Goal: Communication & Community: Ask a question

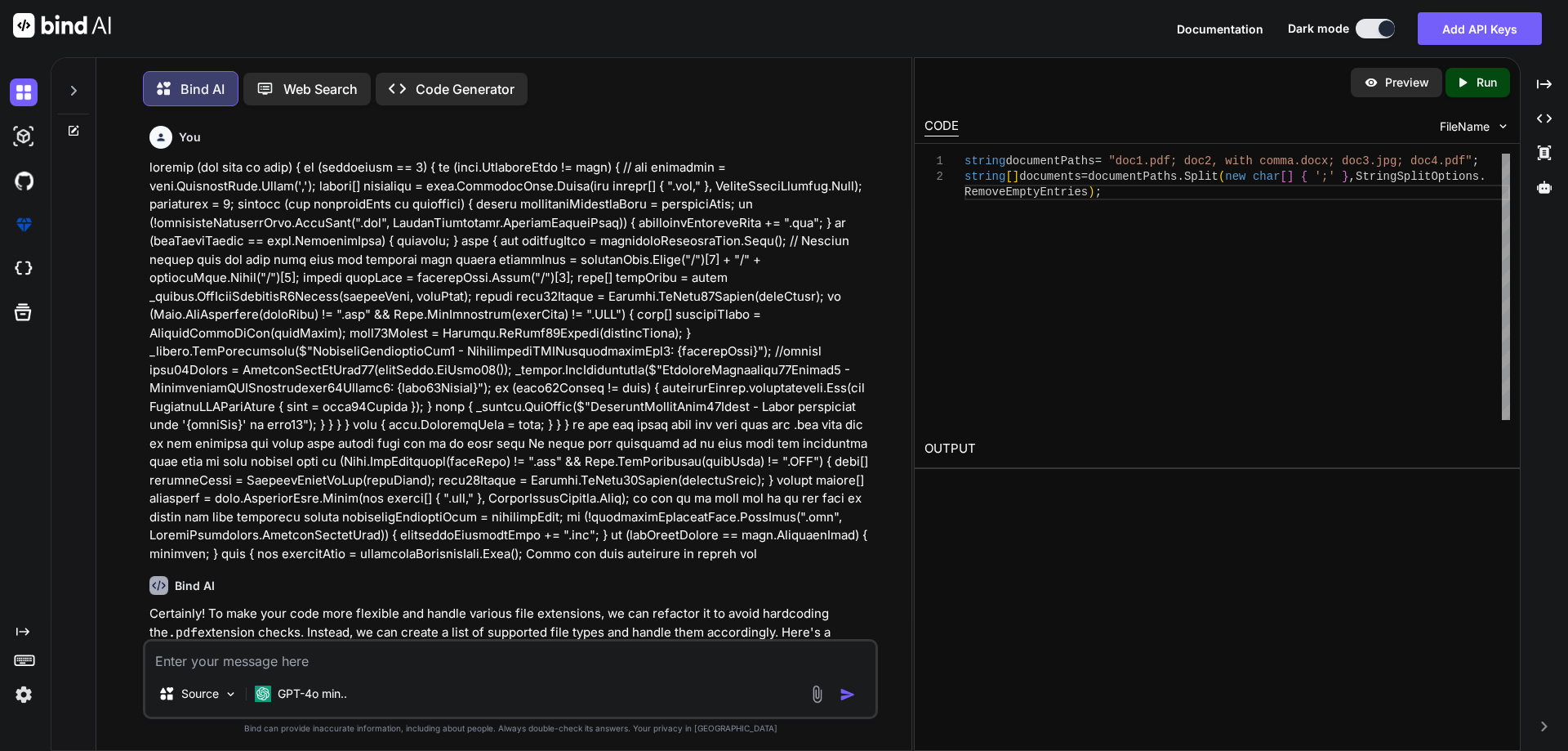
scroll to position [7733, 0]
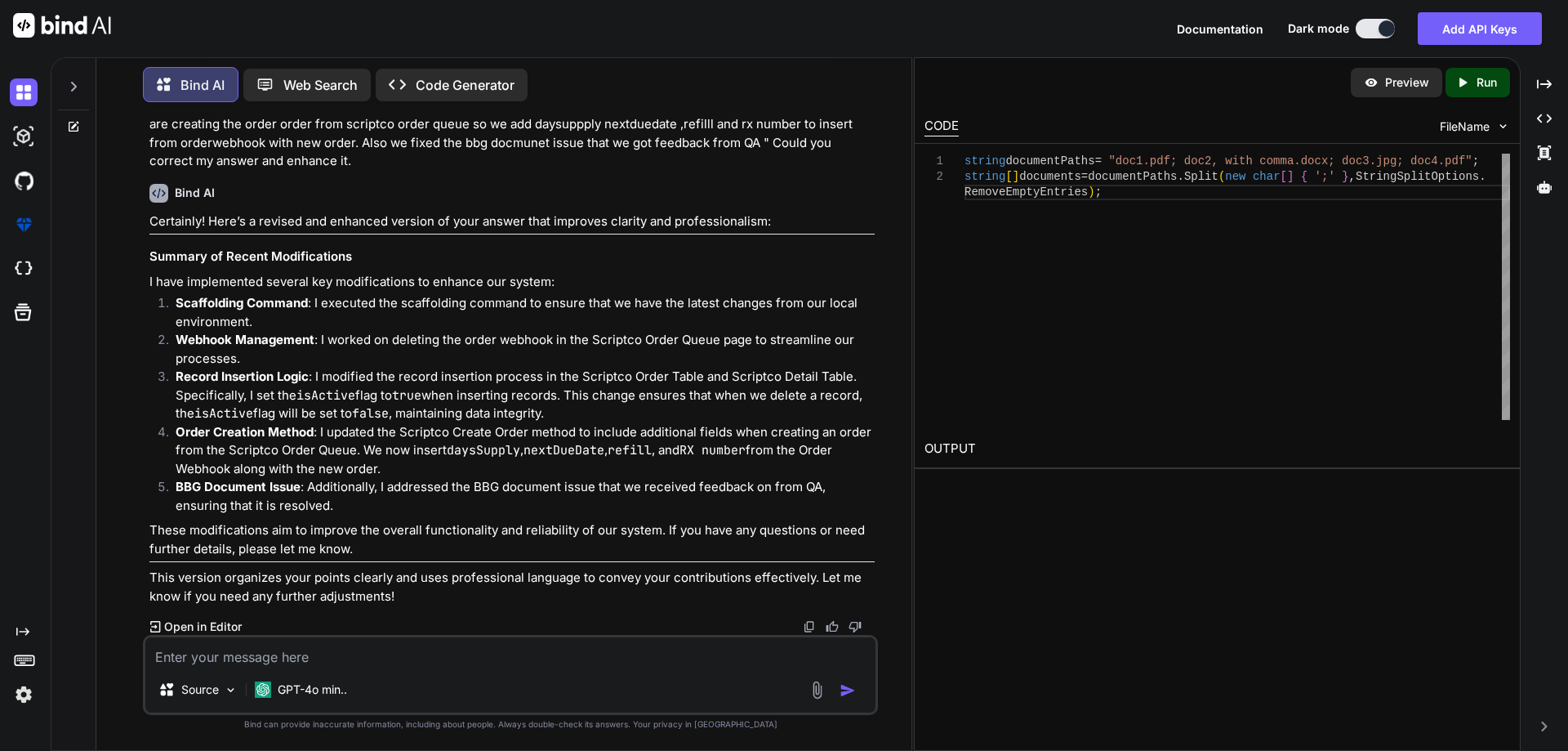
type textarea "can we shedule a quick call and i want discuss some scriptco point if you avila…"
type textarea "x"
type textarea "can we shedule a quick call and i want discuss some scriptco point if you avila…"
type textarea "x"
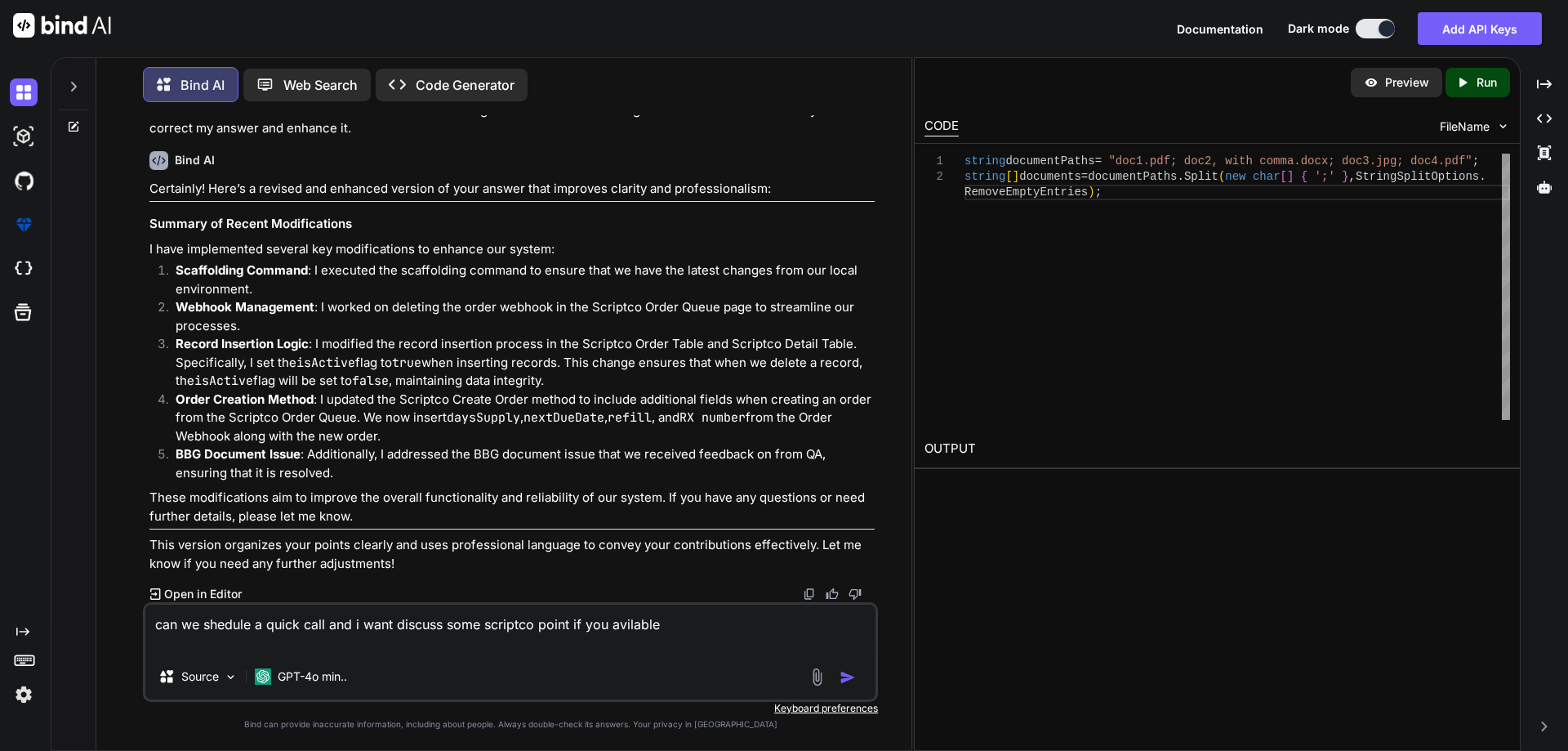
type textarea "can we shedule a quick call and i want discuss some scriptco point if you avila…"
type textarea "x"
type textarea "can we shedule a quick call and i want discuss some scriptco point if you avila…"
type textarea "x"
type textarea "can we shedule a quick call and i want discuss some scriptco point if you avila…"
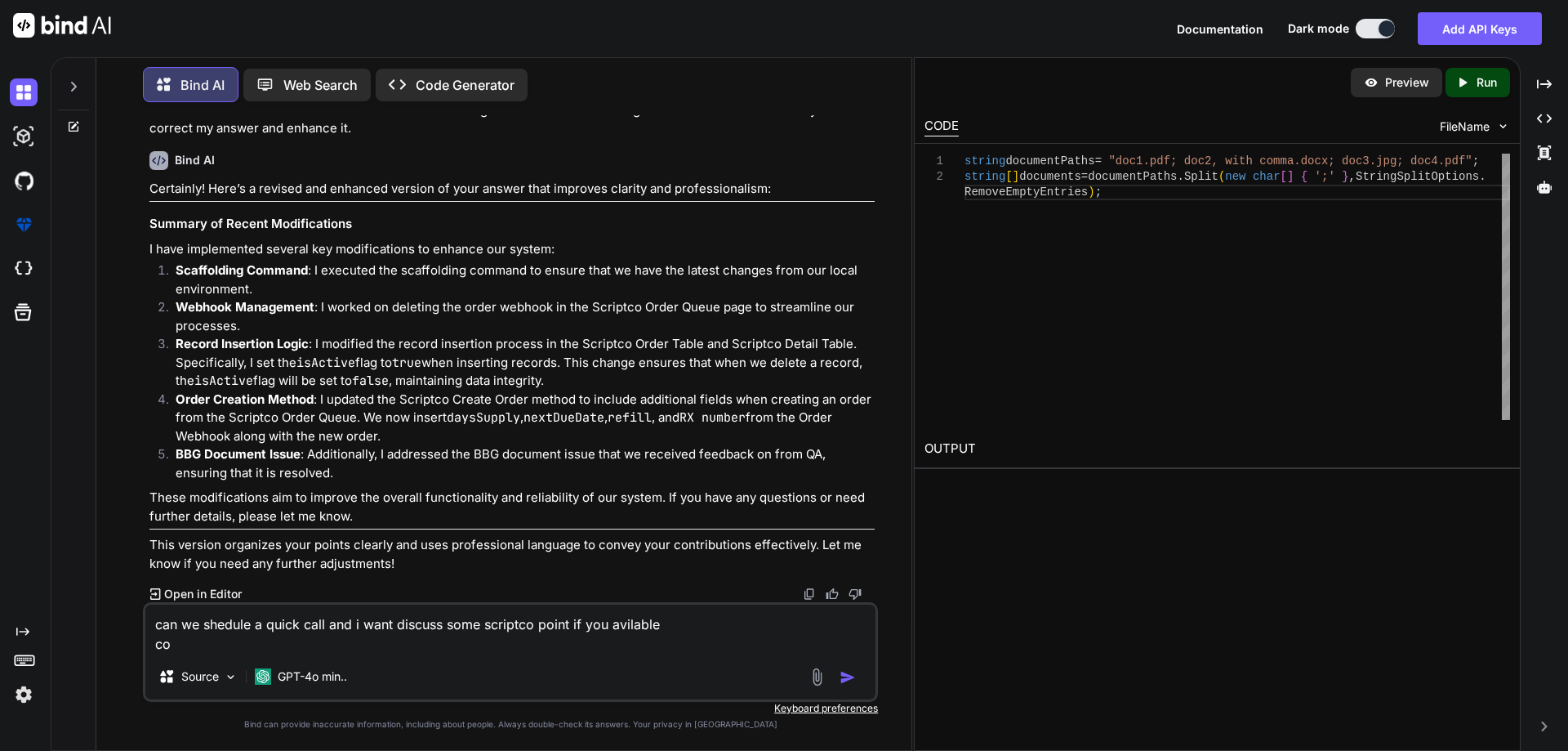
type textarea "x"
type textarea "can we shedule a quick call and i want discuss some scriptco point if you avila…"
type textarea "x"
type textarea "can we shedule a quick call and i want discuss some scriptco point if you avila…"
type textarea "x"
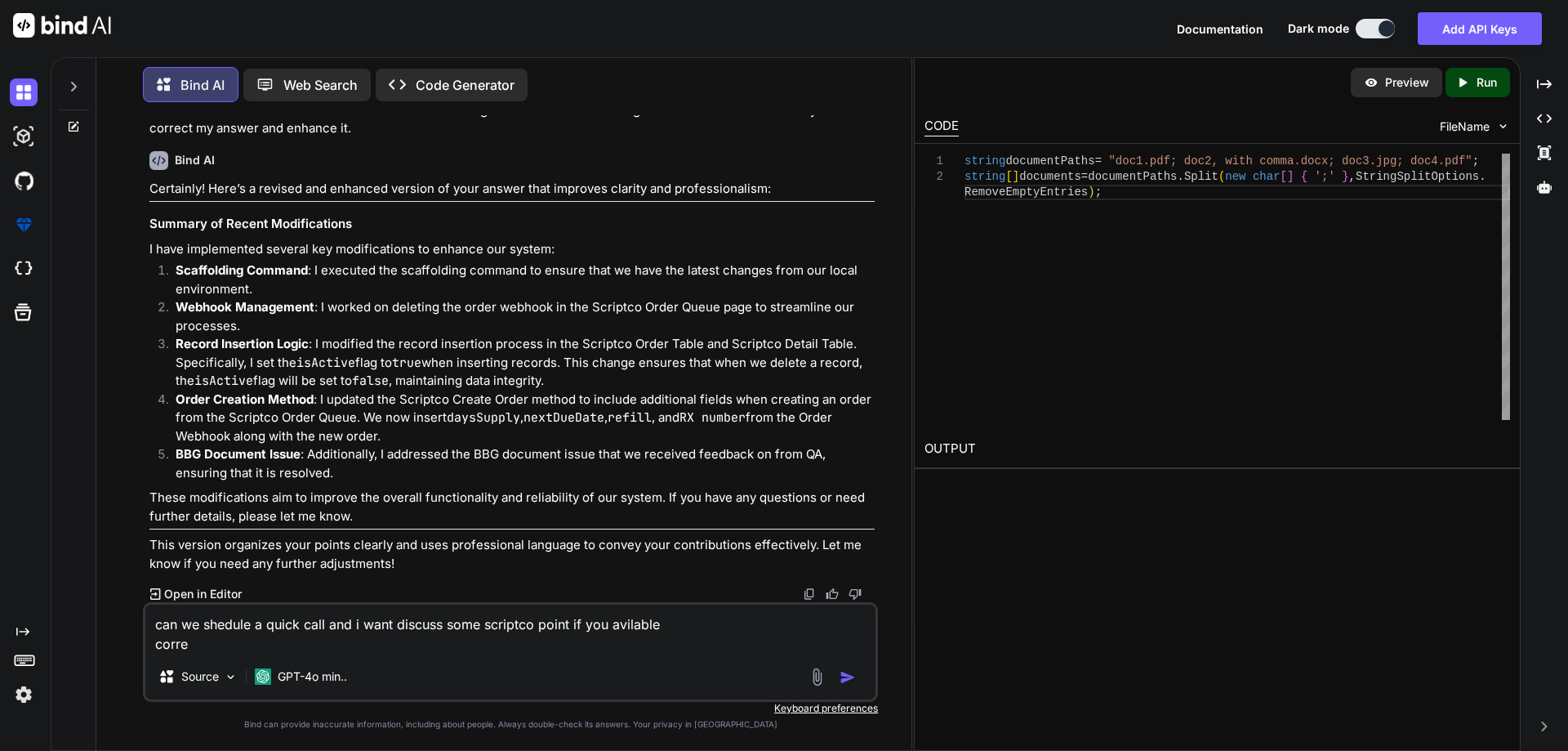
type textarea "can we shedule a quick call and i want discuss some scriptco point if you avila…"
type textarea "x"
type textarea "can we shedule a quick call and i want discuss some scriptco point if you avila…"
type textarea "x"
type textarea "can we shedule a quick call and i want discuss some scriptco point if you avila…"
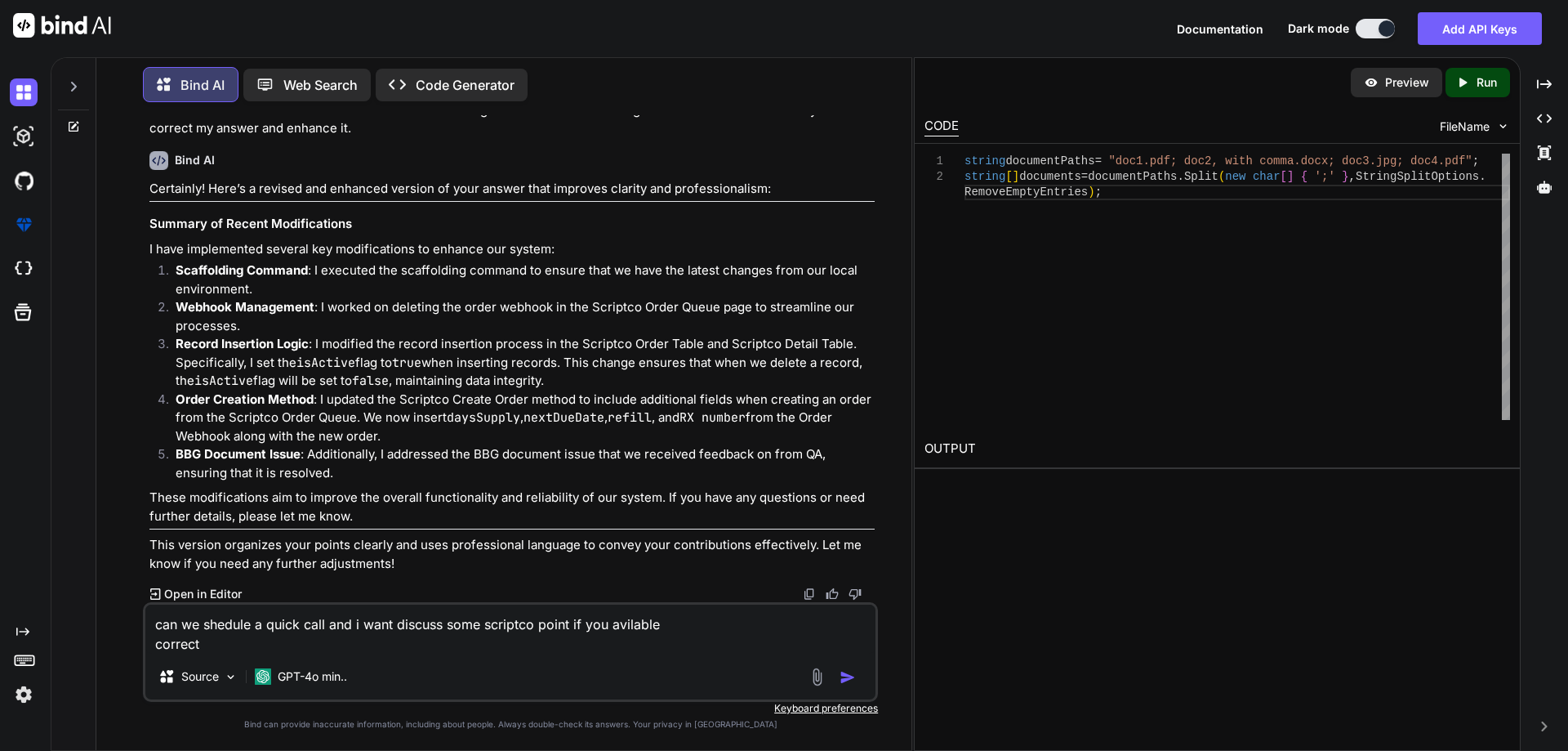
type textarea "x"
type textarea "can we shedule a quick call and i want discuss some scriptco point if you avila…"
type textarea "x"
type textarea "can we shedule a quick call and i want discuss some scriptco point if you avila…"
type textarea "x"
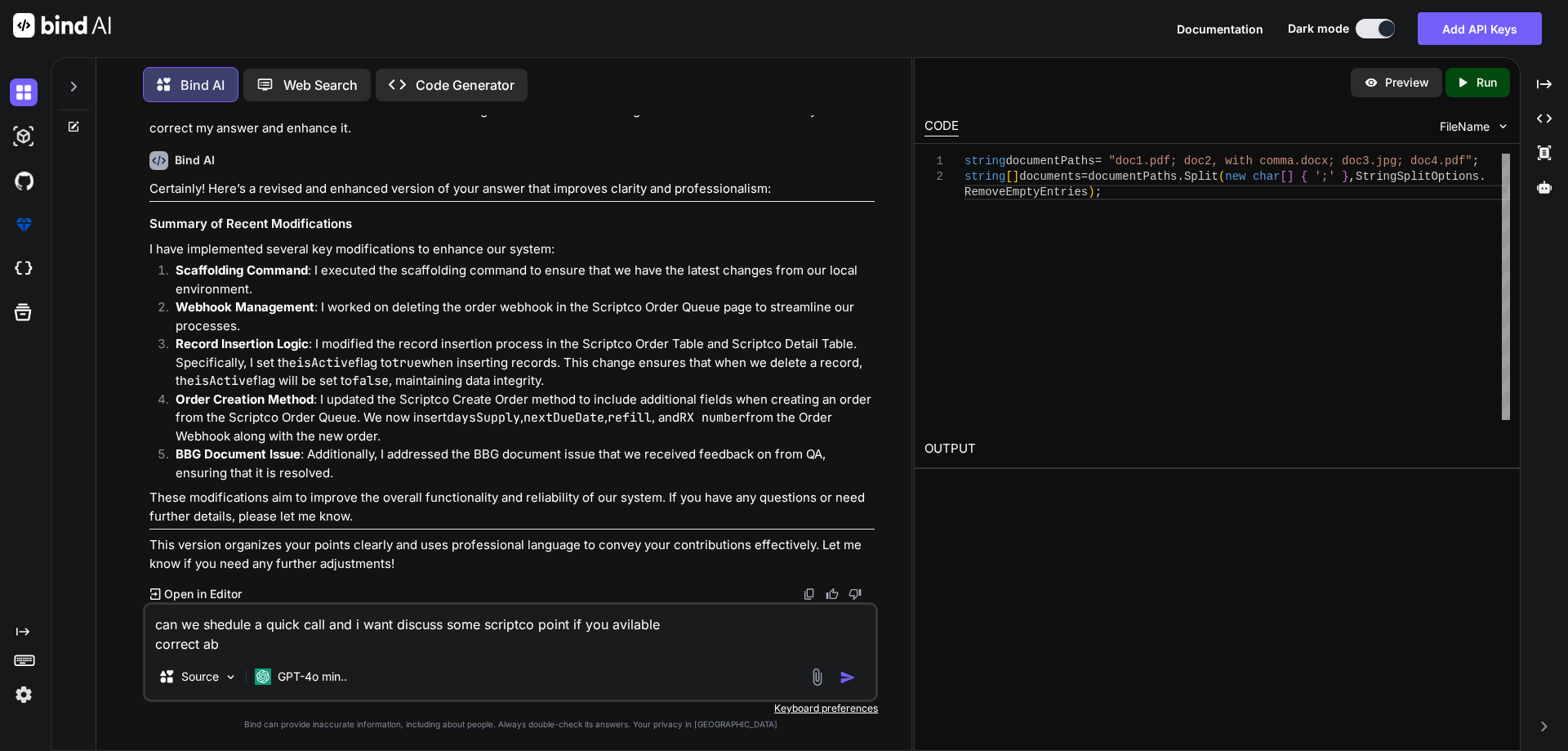
type textarea "can we shedule a quick call and i want discuss some scriptco point if you avila…"
type textarea "x"
type textarea "can we shedule a quick call and i want discuss some scriptco point if you avila…"
type textarea "x"
type textarea "can we shedule a quick call and i want discuss some scriptco point if you avila…"
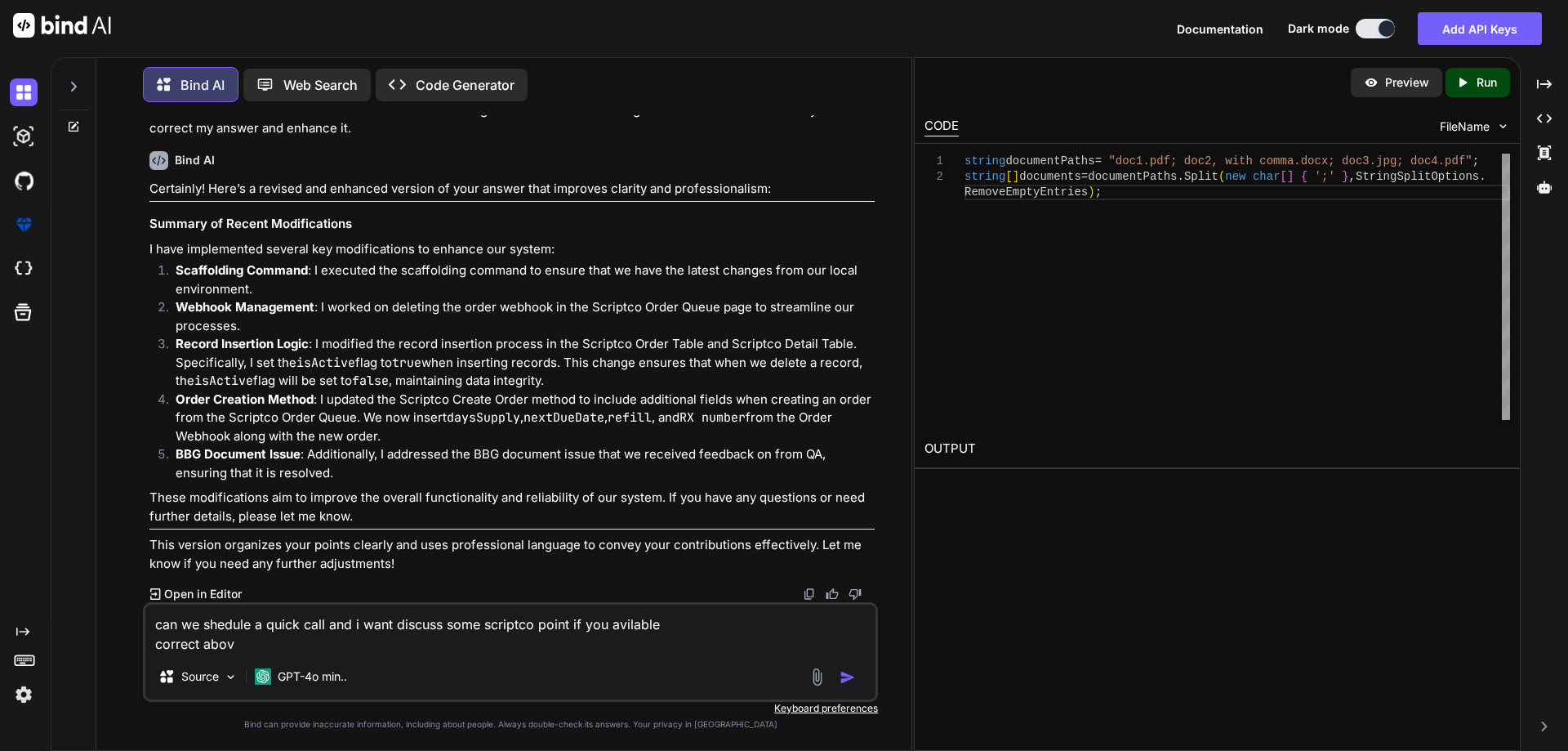
type textarea "x"
type textarea "can we shedule a quick call and i want discuss some scriptco point if you avila…"
type textarea "x"
type textarea "can we shedule a quick call and i want discuss some scriptco point if you avila…"
type textarea "x"
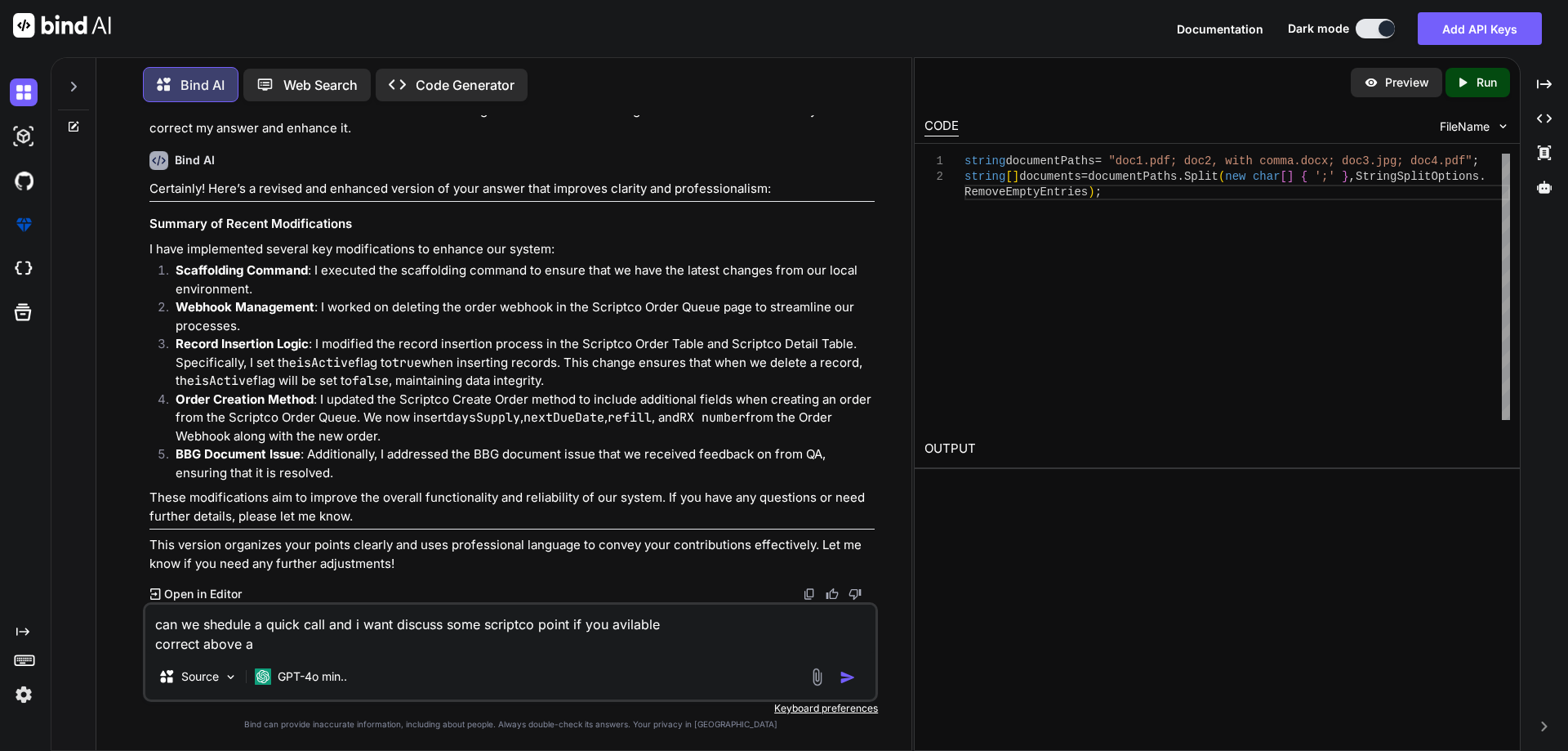
type textarea "can we shedule a quick call and i want discuss some scriptco point if you avila…"
type textarea "x"
type textarea "can we shedule a quick call and i want discuss some scriptco point if you avila…"
type textarea "x"
type textarea "can we shedule a quick call and i want discuss some scriptco point if you avila…"
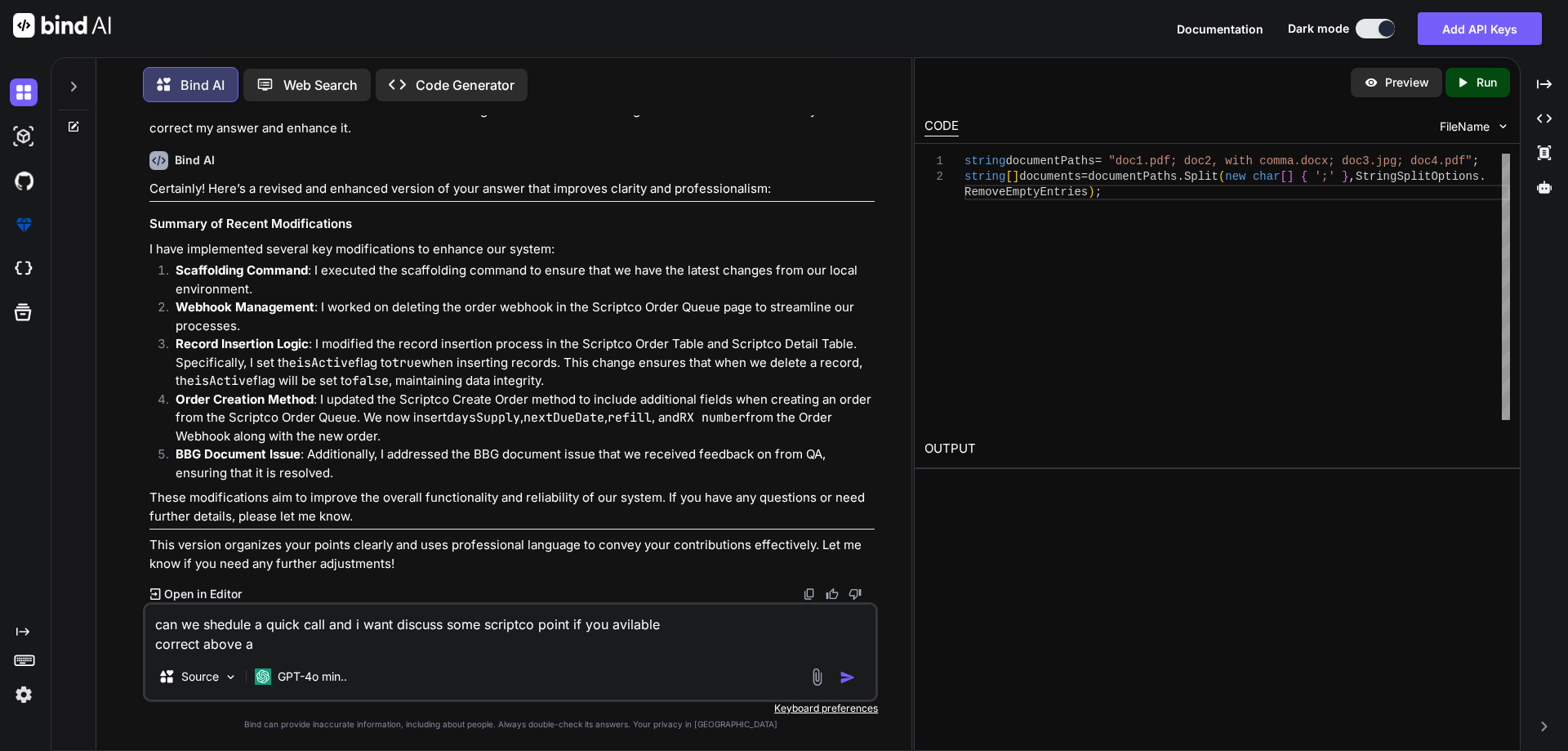
type textarea "x"
type textarea "can we shedule a quick call and i want discuss some scriptco point if you avila…"
type textarea "x"
type textarea "can we shedule a quick call and i want discuss some scriptco point if you avila…"
type textarea "x"
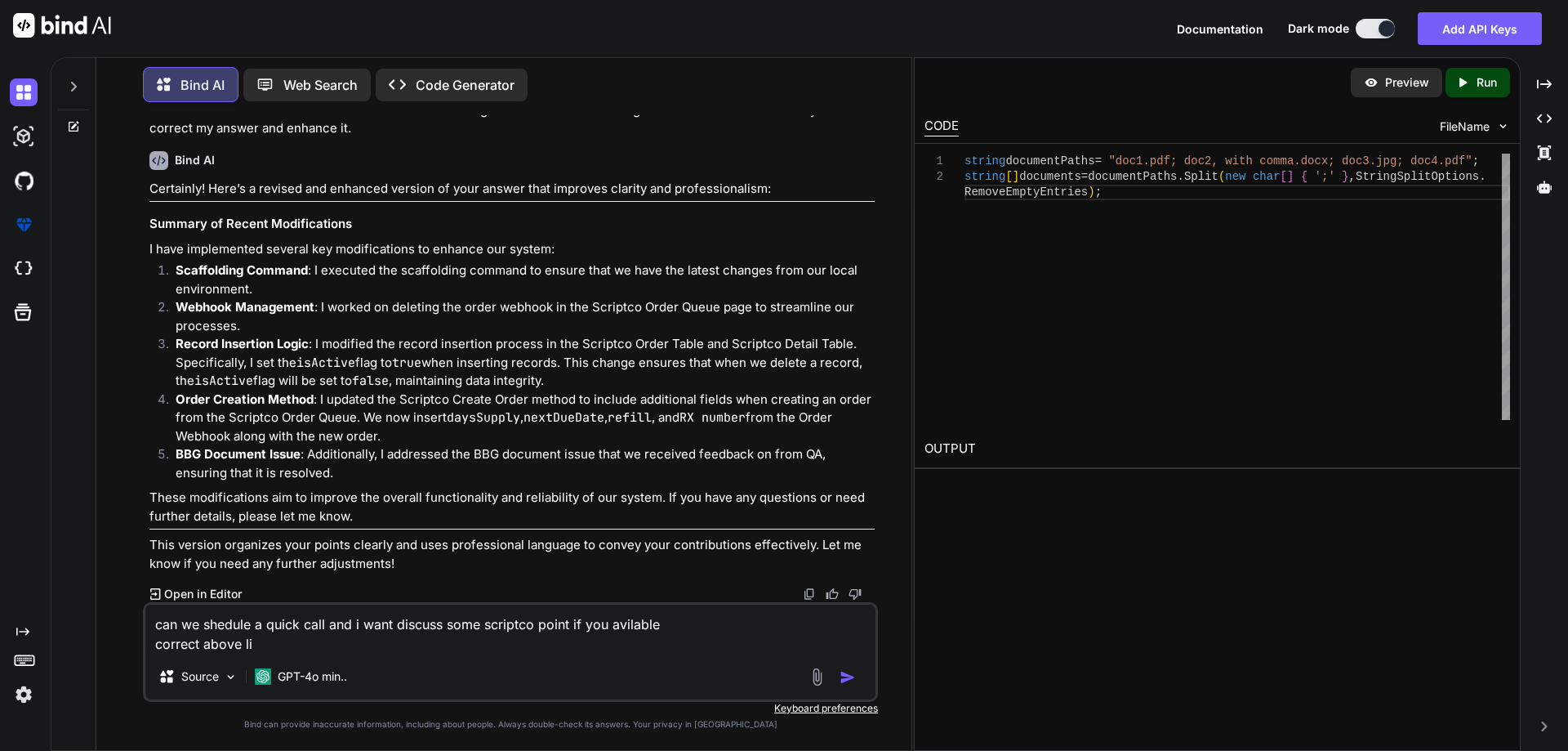
type textarea "can we shedule a quick call and i want discuss some scriptco point if you avila…"
type textarea "x"
type textarea "can we shedule a quick call and i want discuss some scriptco point if you avila…"
type textarea "x"
type textarea "can we shedule a quick call and i want discuss some scriptco point if you avila…"
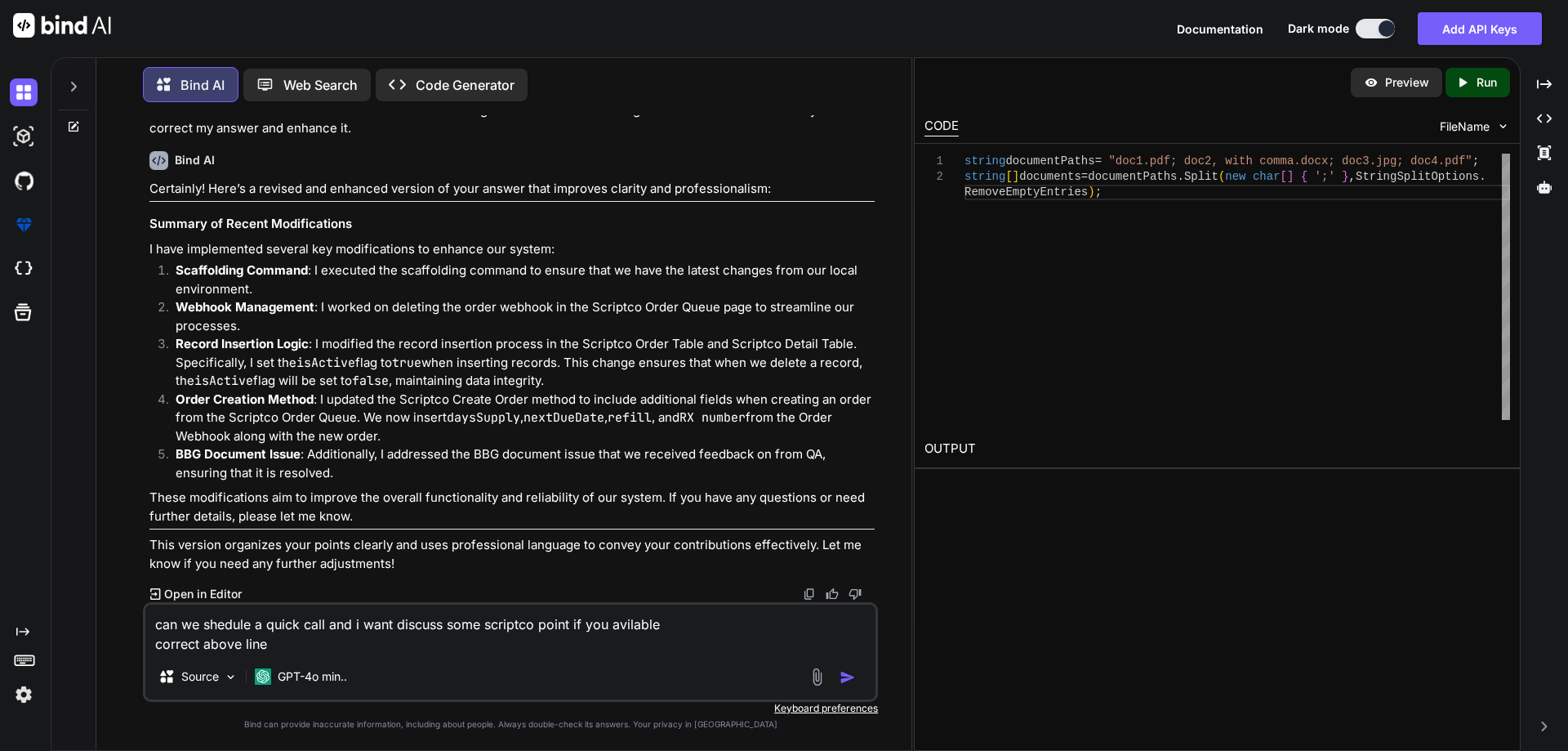
type textarea "x"
type textarea "can we shedule a quick call and i want discuss some scriptco point if you avila…"
type textarea "x"
type textarea "can we shedule a quick call and i want discuss some scriptco point if you avila…"
type textarea "x"
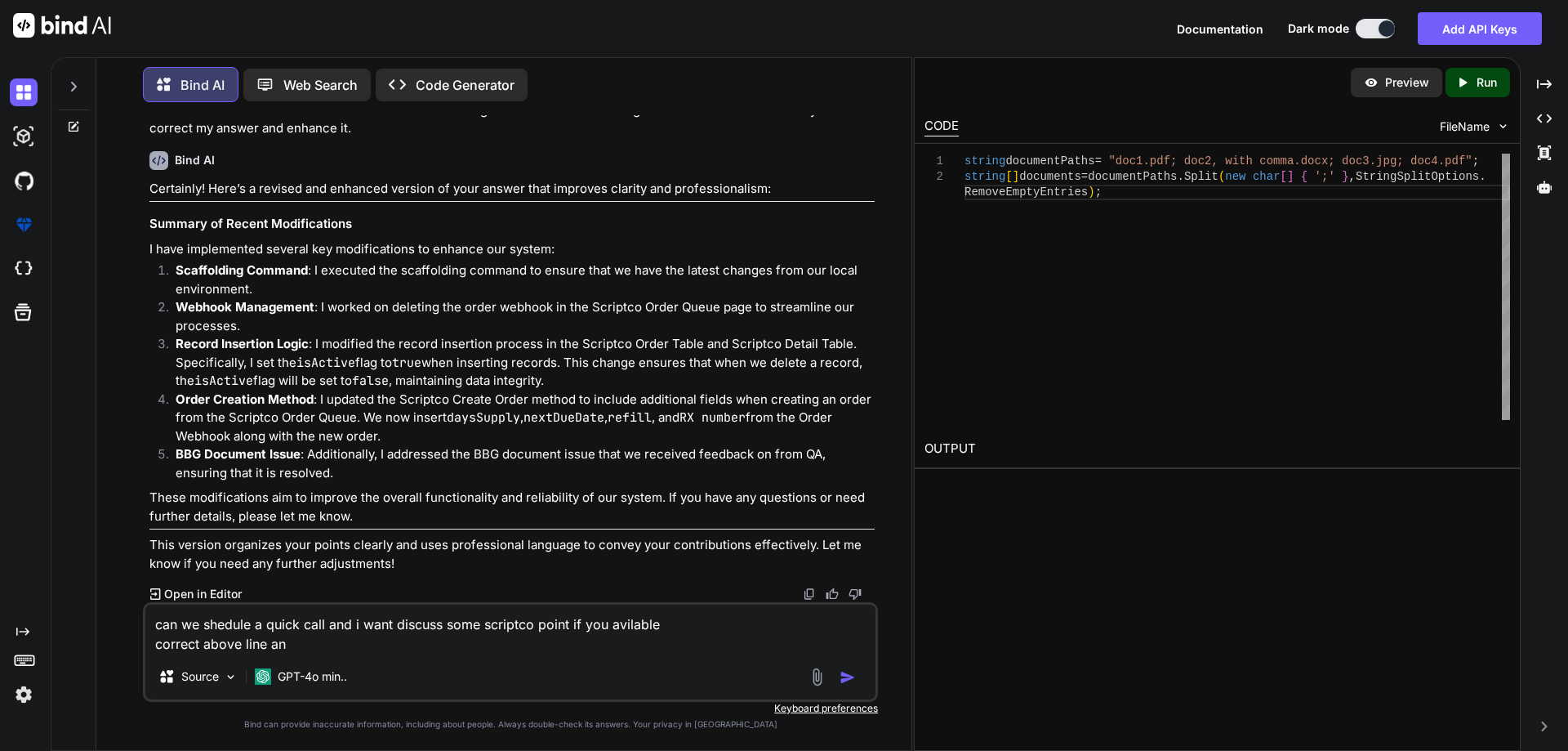
type textarea "can we shedule a quick call and i want discuss some scriptco point if you avila…"
type textarea "x"
type textarea "can we shedule a quick call and i want discuss some scriptco point if you avila…"
type textarea "x"
type textarea "can we shedule a quick call and i want discuss some scriptco point if you avila…"
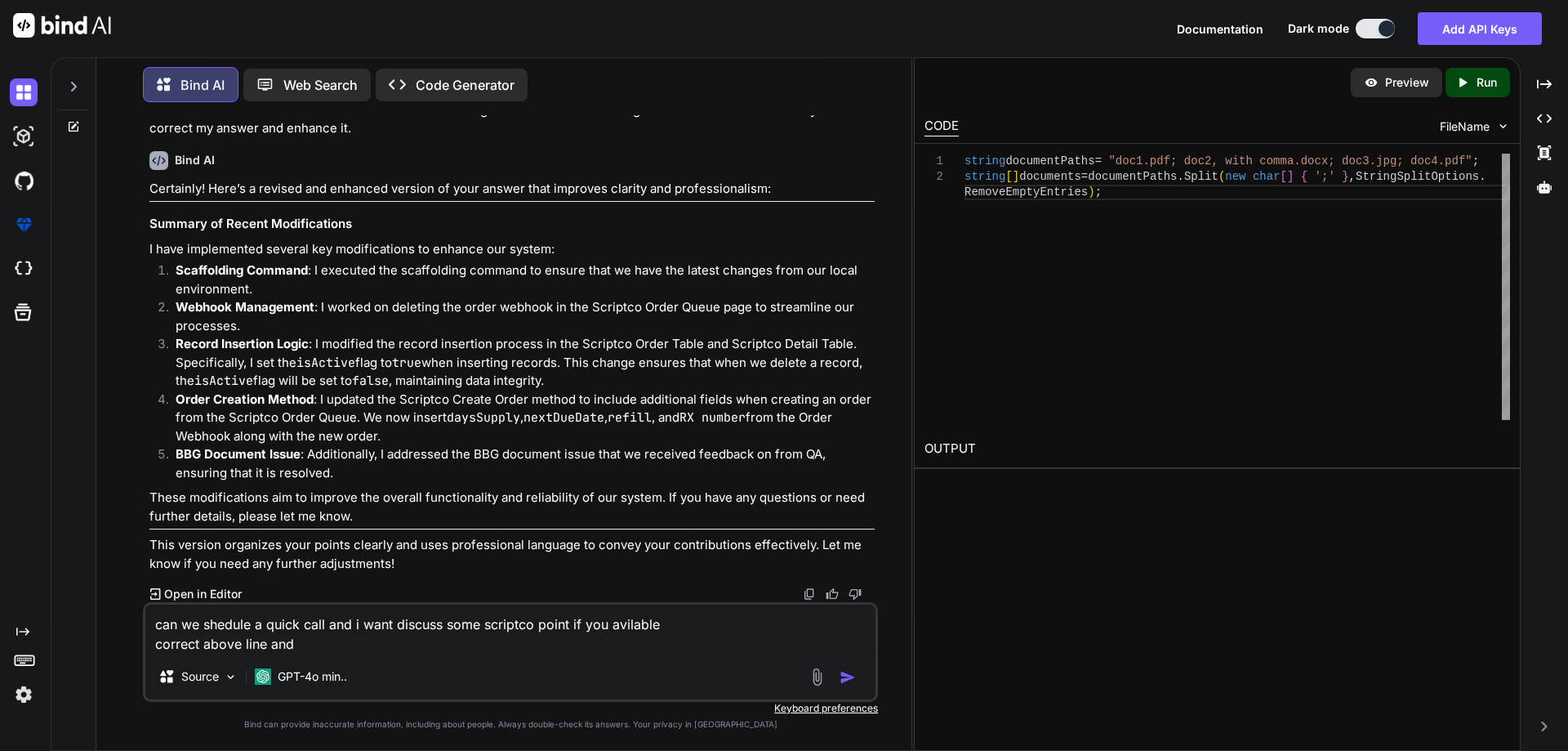
type textarea "x"
type textarea "can we shedule a quick call and i want discuss some scriptco point if you avila…"
type textarea "x"
type textarea "can we shedule a quick call and i want discuss some scriptco point if you avila…"
type textarea "x"
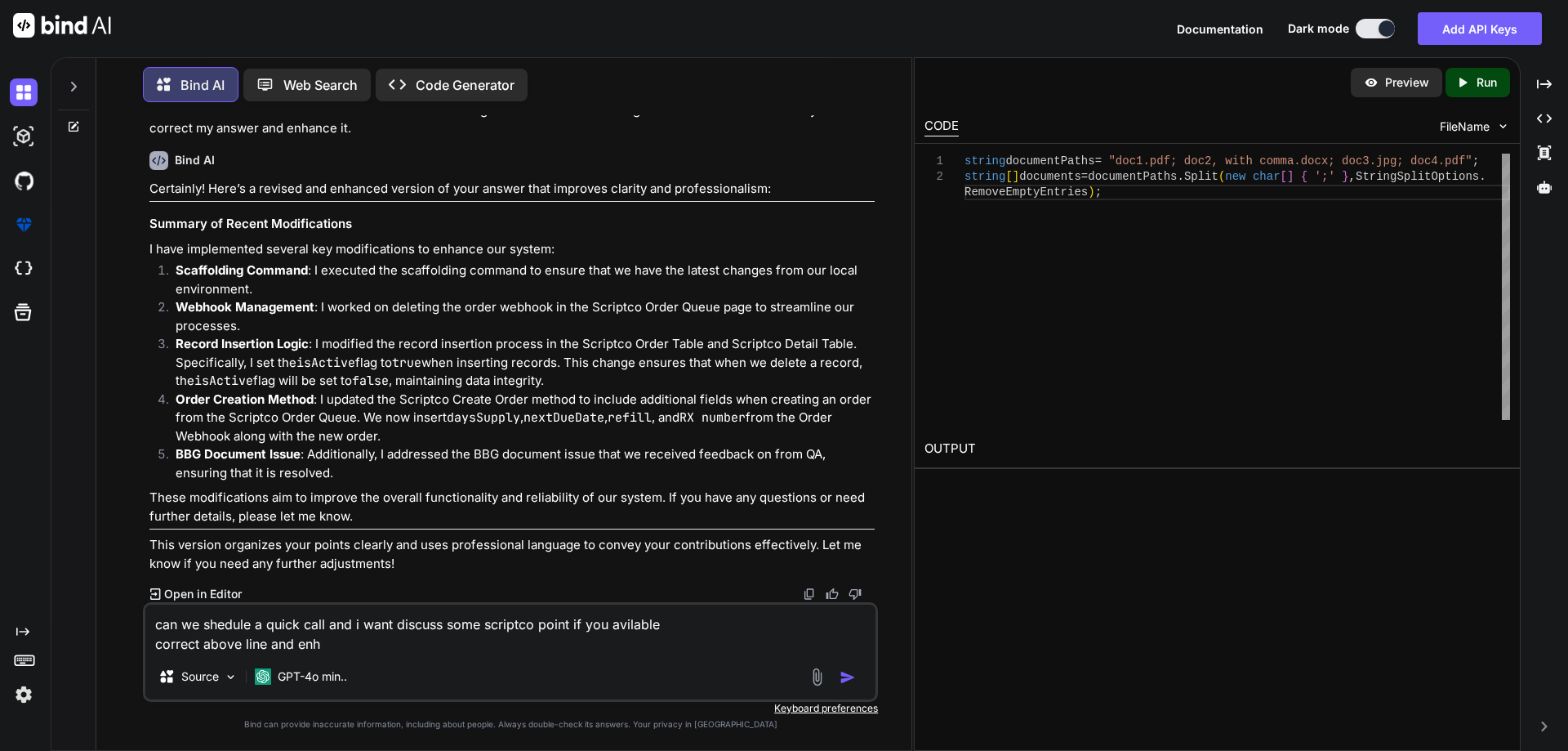
type textarea "can we shedule a quick call and i want discuss some scriptco point if you avila…"
type textarea "x"
type textarea "can we shedule a quick call and i want discuss some scriptco point if you avila…"
type textarea "x"
type textarea "can we shedule a quick call and i want discuss some scriptco point if you avila…"
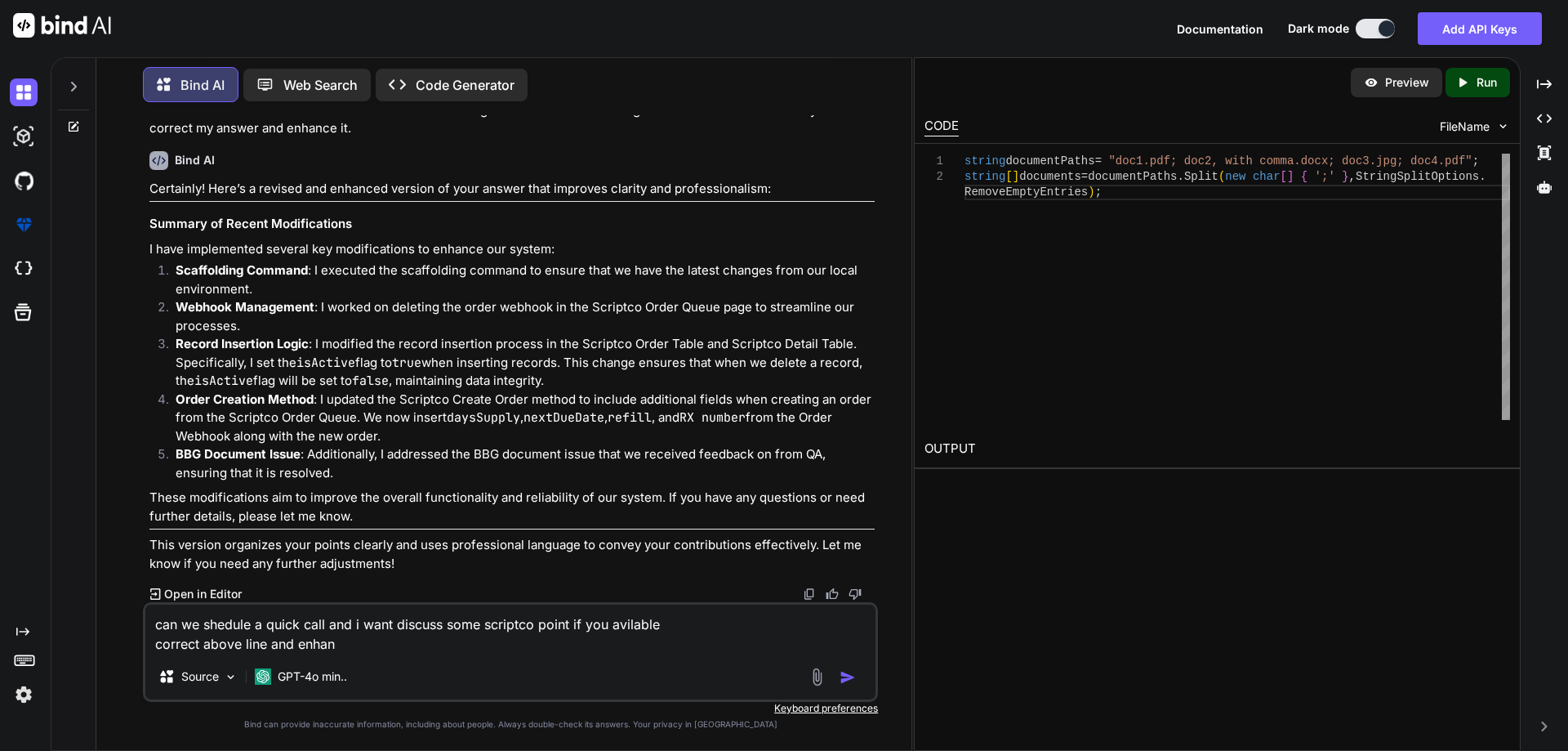
type textarea "x"
type textarea "can we shedule a quick call and i want discuss some scriptco point if you avila…"
type textarea "x"
type textarea "can we shedule a quick call and i want discuss some scriptco point if you avila…"
type textarea "x"
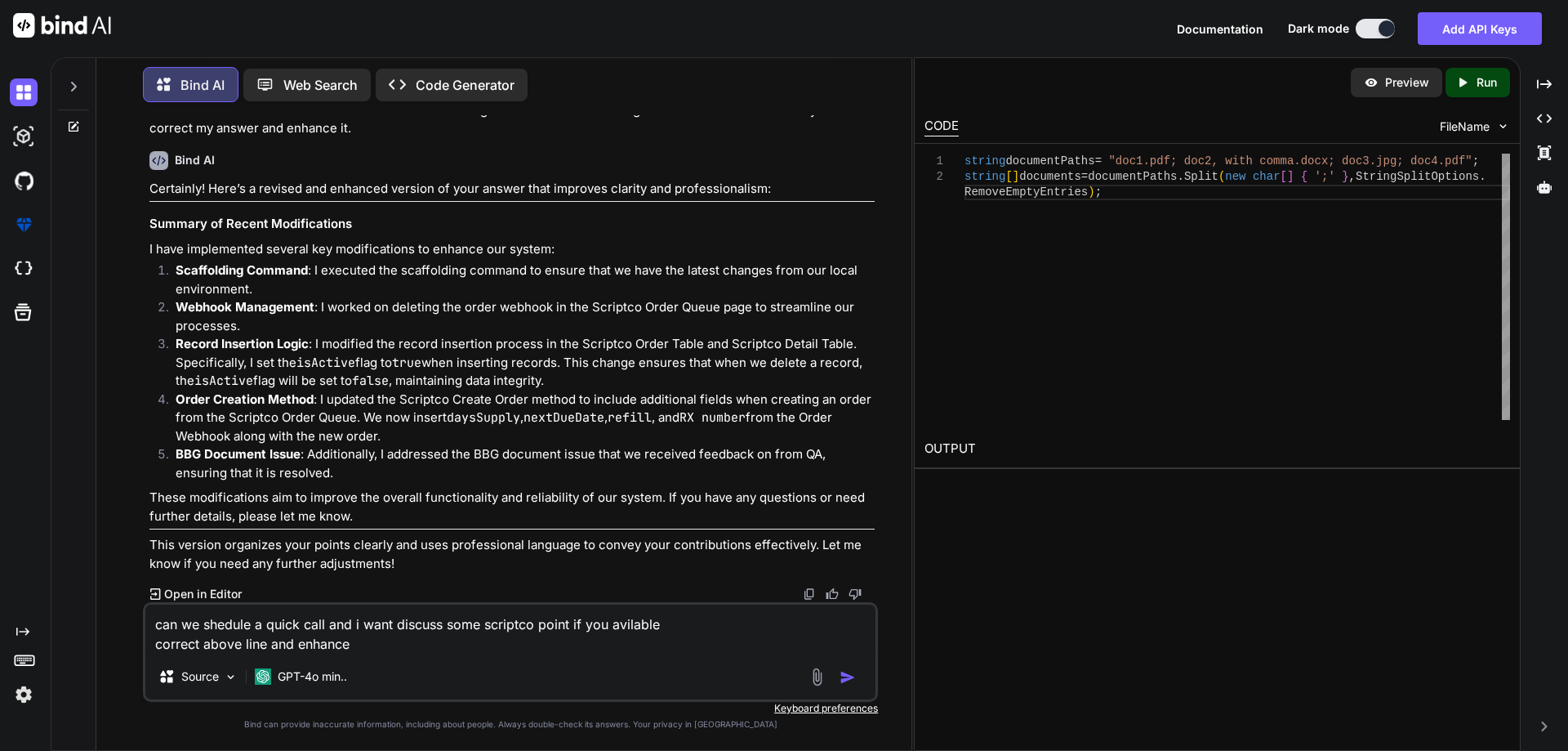
type textarea "can we shedule a quick call and i want discuss some scriptco point if you avila…"
type textarea "x"
type textarea "can we shedule a quick call and i want discuss some scriptco point if you avila…"
type textarea "x"
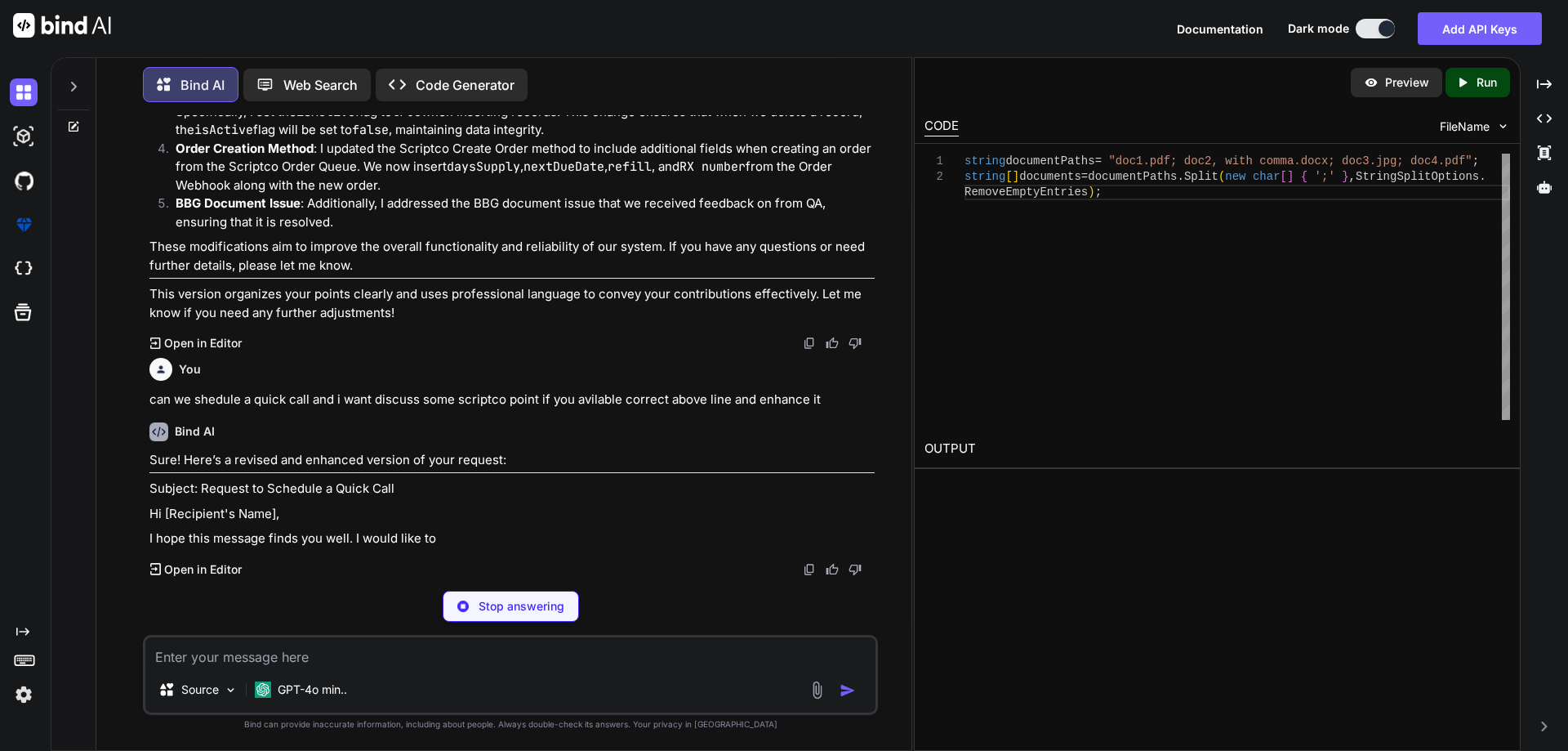
scroll to position [8016, 0]
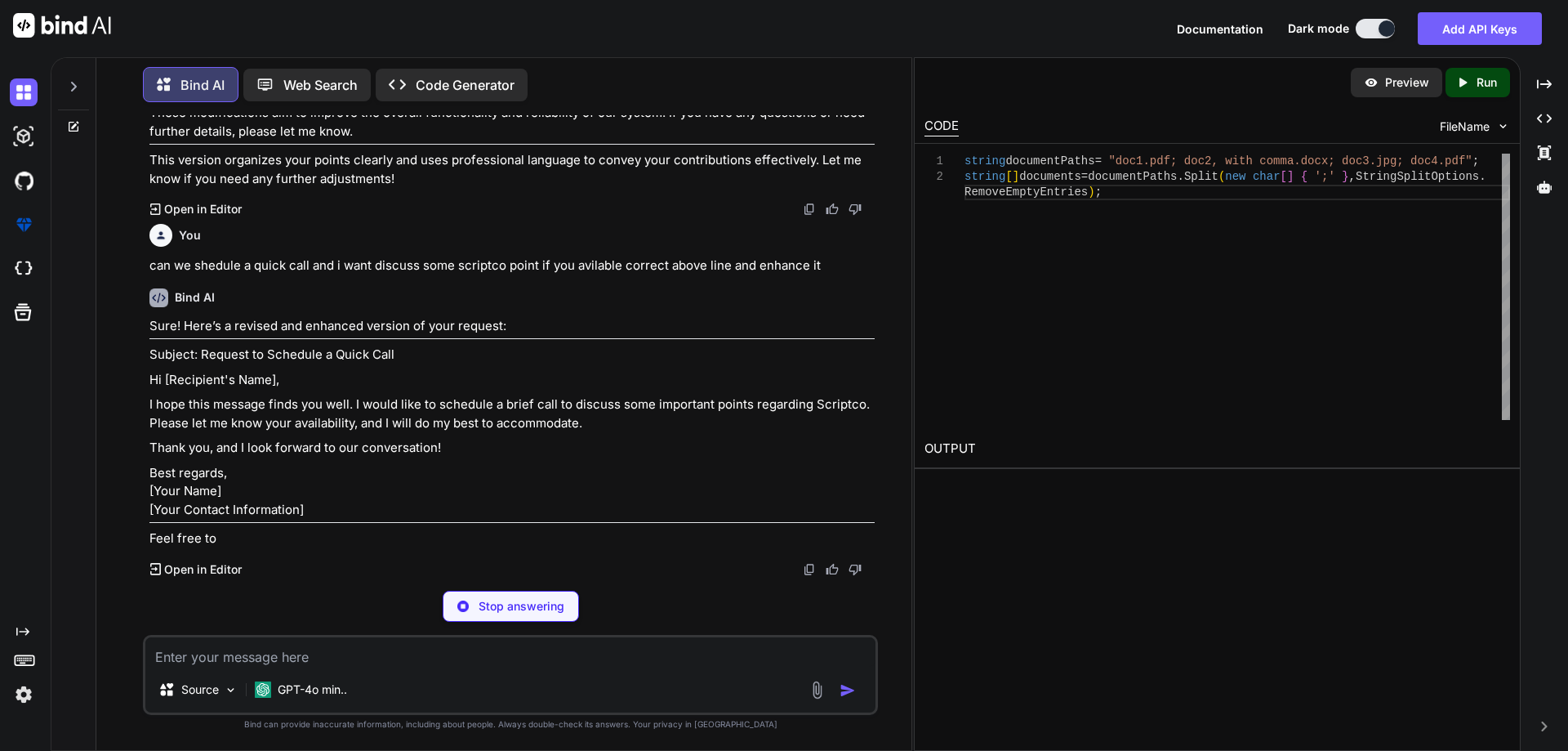
type textarea "x"
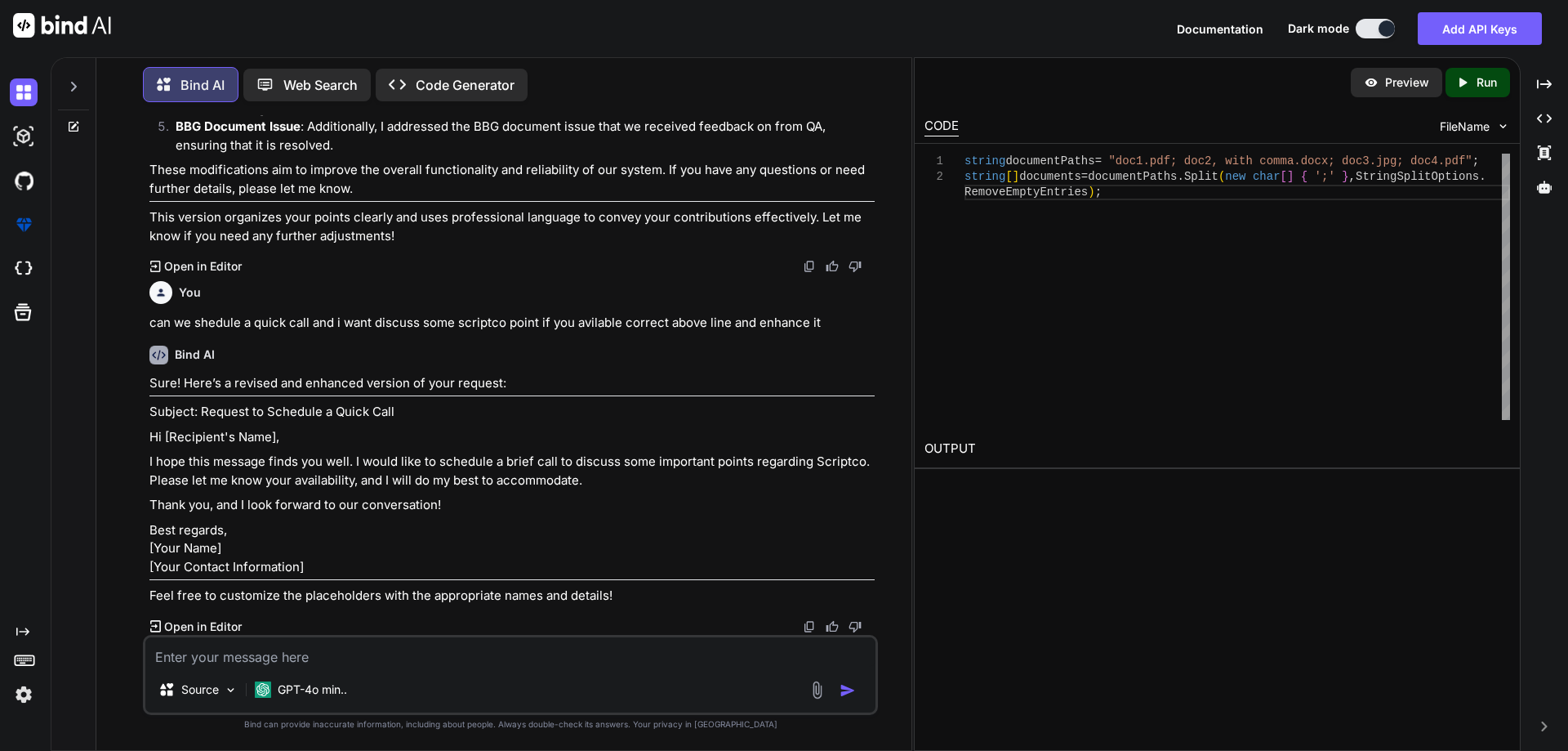
click at [456, 489] on p "I hope this message finds you well. I would like to schedule a brief call to di…" at bounding box center [511, 472] width 725 height 37
copy p "schedule"
